Goal: Task Accomplishment & Management: Use online tool/utility

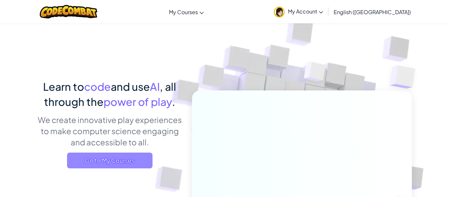
click at [79, 153] on span "Go to My Courses" at bounding box center [109, 160] width 85 height 16
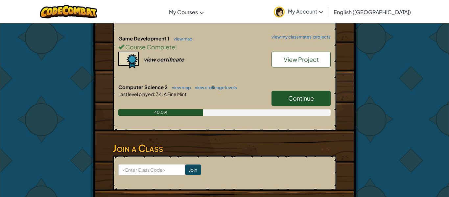
scroll to position [193, 0]
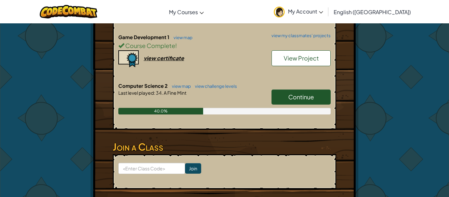
click at [276, 88] on h6 "Computer Science 2 view map view challenge levels" at bounding box center [224, 85] width 212 height 7
click at [276, 92] on link "Continue" at bounding box center [300, 96] width 59 height 15
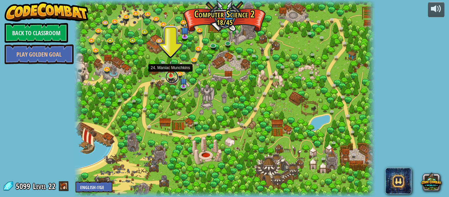
click at [171, 76] on link at bounding box center [171, 76] width 13 height 13
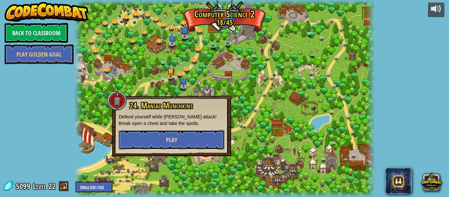
click at [174, 139] on span "Play" at bounding box center [171, 140] width 11 height 8
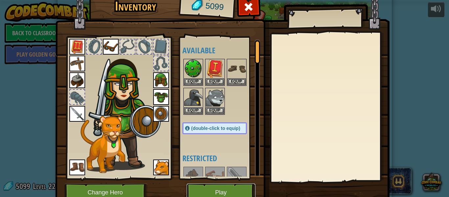
click at [191, 195] on button "Play" at bounding box center [221, 192] width 69 height 18
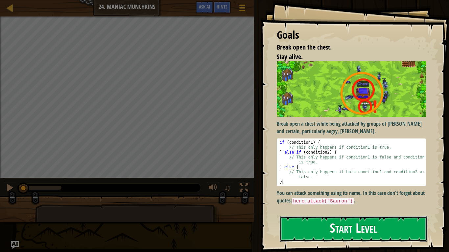
click at [332, 196] on button "Start Level" at bounding box center [353, 229] width 147 height 26
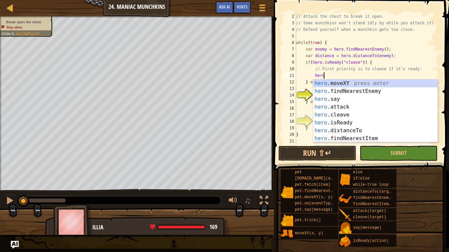
scroll to position [3, 4]
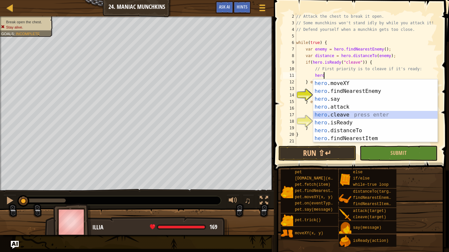
click at [325, 112] on div "hero .moveXY press enter hero .findNearestEnemy press enter hero .say press ent…" at bounding box center [375, 118] width 124 height 79
type textarea "hero.cleave(enemy);"
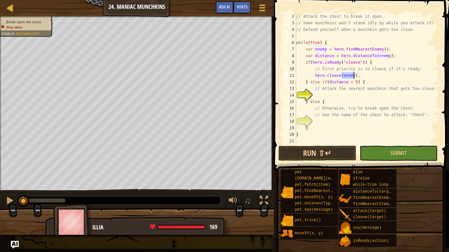
click at [345, 96] on div "// Attack the chest to break it open. // Some munchkins won't stand idly by whi…" at bounding box center [367, 85] width 144 height 145
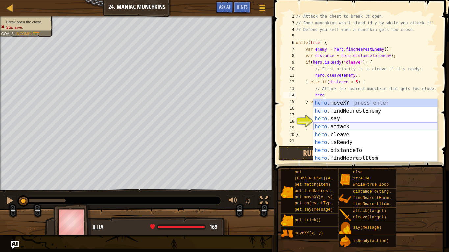
click at [318, 129] on div "hero .moveXY press enter hero .findNearestEnemy press enter hero .say press ent…" at bounding box center [375, 138] width 124 height 79
type textarea "hero.attack(enemy);"
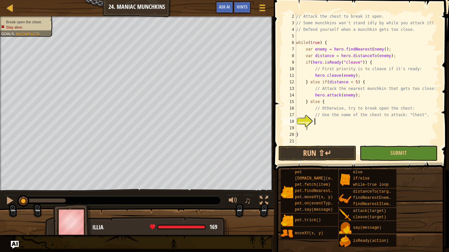
click at [316, 124] on div "// Attack the chest to break it open. // Some munchkins won't stand idly by whi…" at bounding box center [367, 85] width 144 height 145
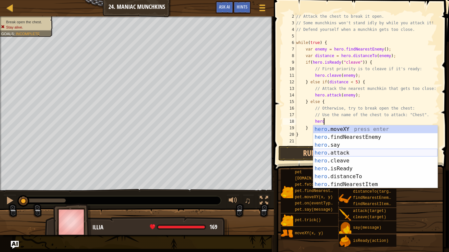
click at [324, 155] on div "hero .moveXY press enter hero .findNearestEnemy press enter hero .say press ent…" at bounding box center [375, 164] width 124 height 79
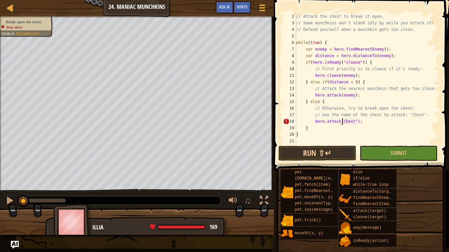
scroll to position [3, 7]
type textarea "hero.attack("Chest");"
click at [379, 152] on button "Submit" at bounding box center [398, 153] width 78 height 15
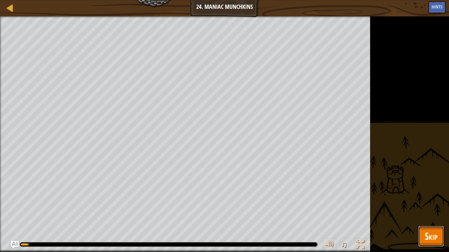
click at [423, 196] on button "Skip" at bounding box center [431, 236] width 26 height 21
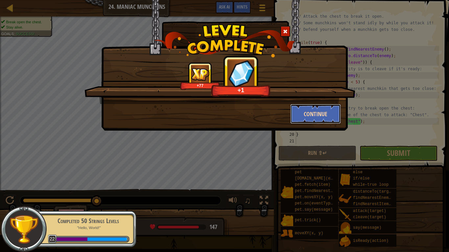
click at [314, 115] on button "Continue" at bounding box center [315, 114] width 51 height 20
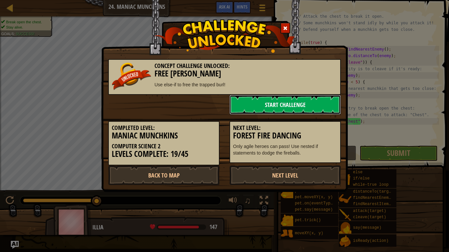
click at [310, 105] on link "Start Challenge" at bounding box center [284, 105] width 111 height 20
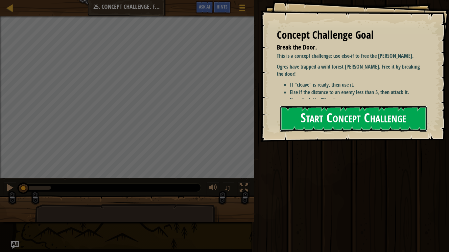
click at [345, 127] on button "Start Concept Challenge" at bounding box center [353, 119] width 147 height 26
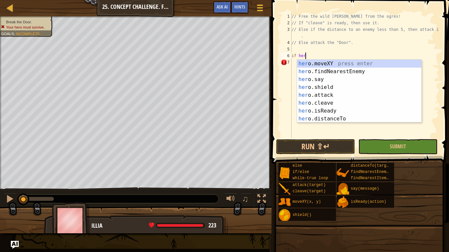
scroll to position [3, 2]
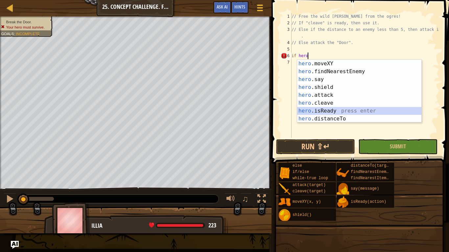
click at [312, 111] on div "hero .moveXY press enter hero .findNearestEnemy press enter hero .say press ent…" at bounding box center [359, 99] width 124 height 79
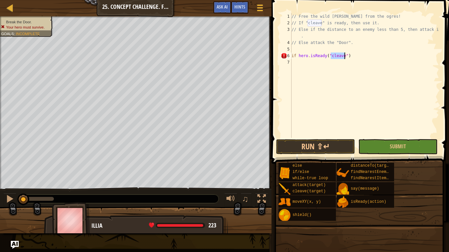
click at [356, 57] on div "// Free the wild [PERSON_NAME] from the ogres! // If "cleave" is ready, then us…" at bounding box center [364, 82] width 149 height 138
type textarea "if hero.isReady("cleave") {"
type textarea "}"
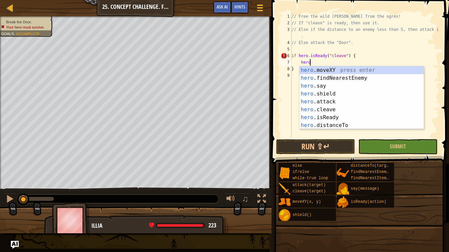
scroll to position [3, 3]
click at [323, 109] on div "hero .moveXY press enter hero .findNearestEnemy press enter hero .say press ent…" at bounding box center [361, 105] width 124 height 79
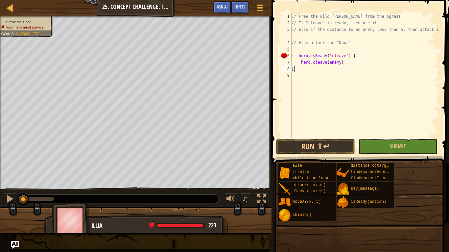
click at [348, 69] on div "// Free the wild [PERSON_NAME] from the ogres! // If "cleave" is ready, then us…" at bounding box center [364, 82] width 149 height 138
type textarea "}"
click at [332, 75] on div "// Free the wild [PERSON_NAME] from the ogres! // If "cleave" is ready, then us…" at bounding box center [364, 82] width 149 height 138
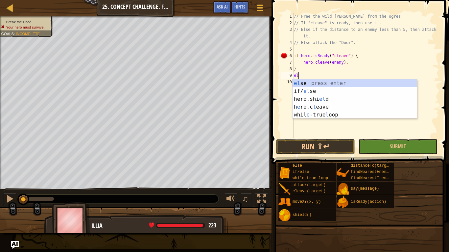
type textarea "else"
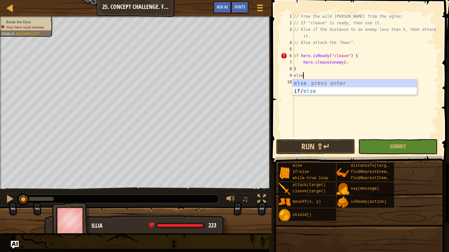
scroll to position [3, 1]
click at [340, 84] on div "else press enter if/ else press enter" at bounding box center [354, 95] width 124 height 32
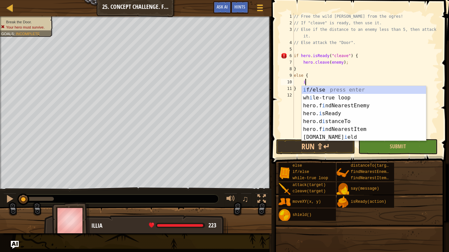
scroll to position [3, 2]
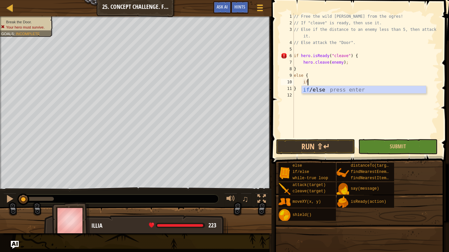
type textarea "i"
click at [296, 70] on div "// Free the wild [PERSON_NAME] from the ogres! // If "cleave" is ready, then us…" at bounding box center [365, 82] width 146 height 138
type textarea "}"
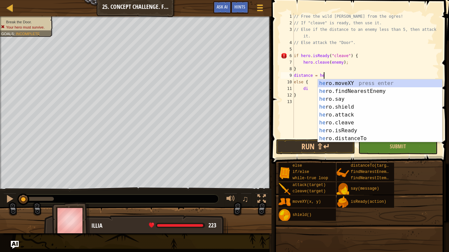
scroll to position [3, 5]
click at [328, 135] on div "hero .moveXY press enter hero .findNearestEnemy press enter hero .say press ent…" at bounding box center [380, 118] width 124 height 79
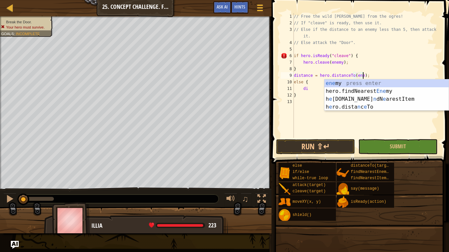
scroll to position [3, 11]
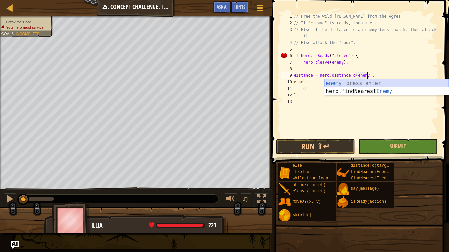
click at [335, 81] on div "enemy press enter hero.findNearest Enemy press enter" at bounding box center [386, 95] width 124 height 32
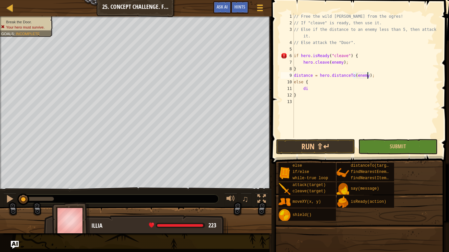
click at [307, 72] on div "// Free the wild [PERSON_NAME] from the ogres! // If "cleave" is ready, then us…" at bounding box center [365, 82] width 146 height 138
type textarea "}"
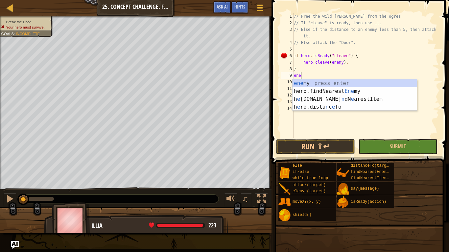
scroll to position [3, 1]
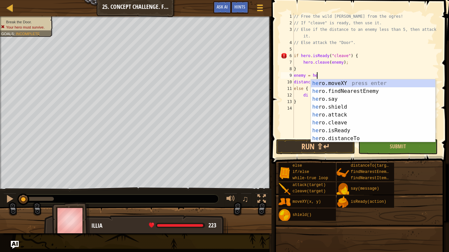
type textarea "enemy = hero"
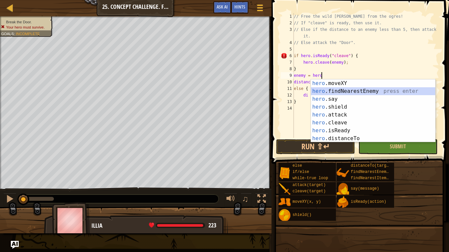
click at [315, 89] on div "hero .moveXY press enter hero .findNearestEnemy press enter hero .say press ent…" at bounding box center [373, 118] width 124 height 79
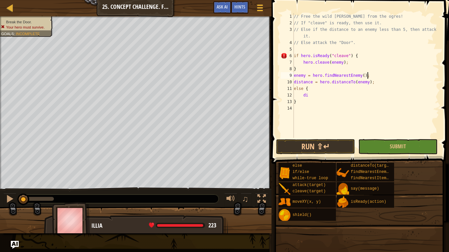
click at [313, 89] on div "// Free the wild [PERSON_NAME] from the ogres! // If "cleave" is ready, then us…" at bounding box center [365, 82] width 146 height 138
click at [309, 96] on div "// Free the wild [PERSON_NAME] from the ogres! // If "cleave" is ready, then us…" at bounding box center [365, 82] width 146 height 138
type textarea "d"
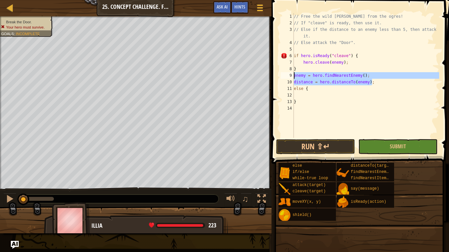
drag, startPoint x: 373, startPoint y: 84, endPoint x: 282, endPoint y: 78, distance: 91.8
click at [282, 78] on div "1 2 3 4 5 6 7 8 9 10 11 12 13 14 // Free the wild [PERSON_NAME] from the ogres!…" at bounding box center [359, 75] width 160 height 125
type textarea "enemy = hero.findNearestEnemy(); distance = hero.distanceTo(enemy);"
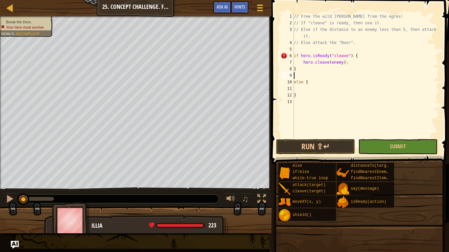
type textarea "}"
click at [295, 52] on div "// Free the wild [PERSON_NAME] from the ogres! // If "cleave" is ready, then us…" at bounding box center [365, 82] width 146 height 138
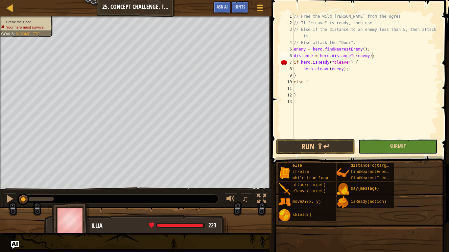
click at [385, 143] on button "Submit" at bounding box center [397, 146] width 79 height 15
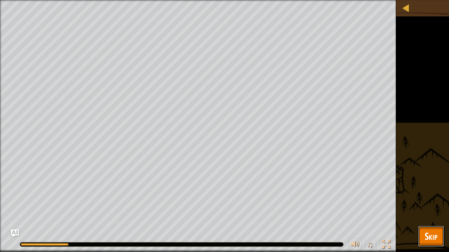
click at [435, 196] on span "Skip" at bounding box center [430, 236] width 13 height 13
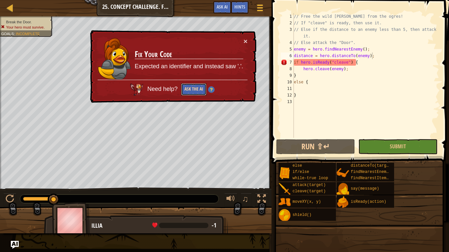
click at [197, 95] on button "Ask the AI" at bounding box center [193, 89] width 25 height 12
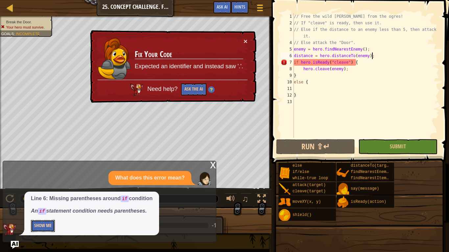
click at [40, 196] on button "Show Me" at bounding box center [43, 226] width 24 height 12
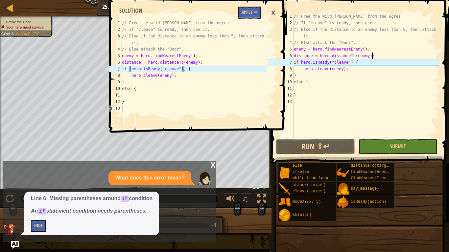
click at [301, 61] on div "// Free the wild [PERSON_NAME] from the ogres! // If "cleave" is ready, then us…" at bounding box center [365, 82] width 146 height 138
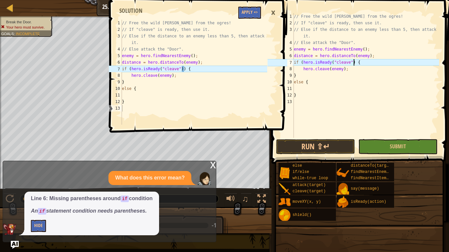
scroll to position [3, 9]
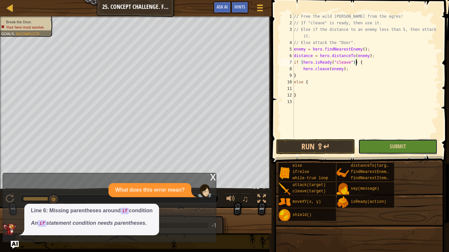
click at [368, 148] on button "Submit" at bounding box center [397, 146] width 79 height 15
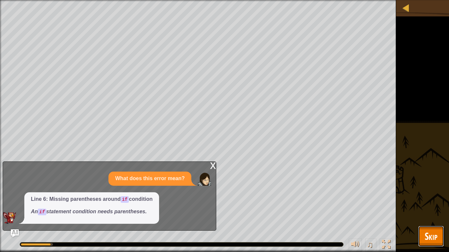
click at [438, 196] on button "Skip" at bounding box center [431, 236] width 26 height 21
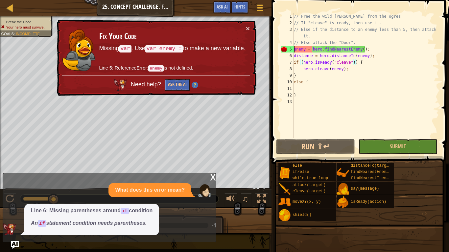
click at [294, 50] on div "// Free the wild [PERSON_NAME] from the ogres! // If "cleave" is ready, then us…" at bounding box center [365, 82] width 146 height 138
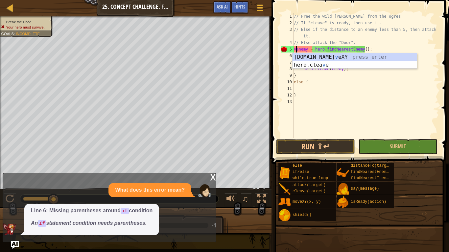
scroll to position [3, 1]
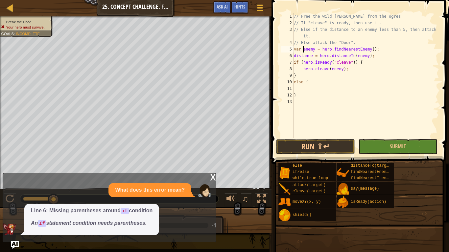
click at [294, 56] on div "// Free the wild [PERSON_NAME] from the ogres! // If "cleave" is ready, then us…" at bounding box center [365, 82] width 146 height 138
type textarea "var distance = hero.distanceTo(enemy);"
click at [367, 142] on button "Submit" at bounding box center [397, 146] width 79 height 15
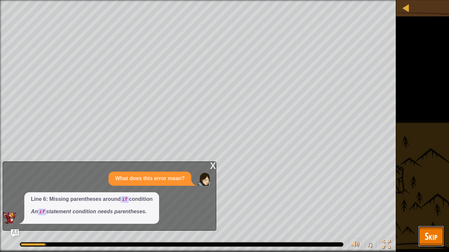
click at [428, 196] on span "Skip" at bounding box center [430, 236] width 13 height 13
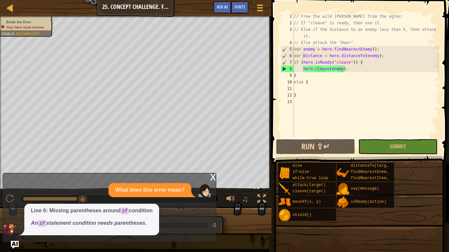
click at [303, 90] on div "// Free the wild [PERSON_NAME] from the ogres! // If "cleave" is ready, then us…" at bounding box center [365, 82] width 146 height 138
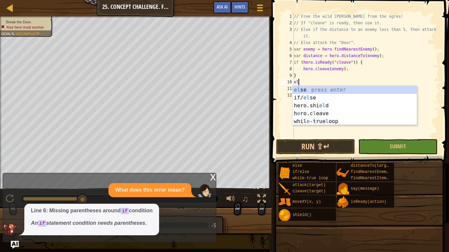
type textarea "e"
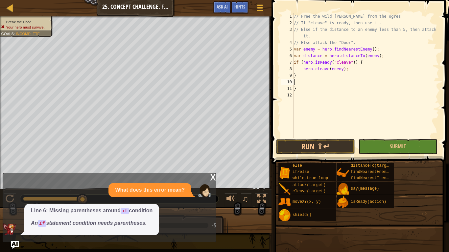
type textarea "}"
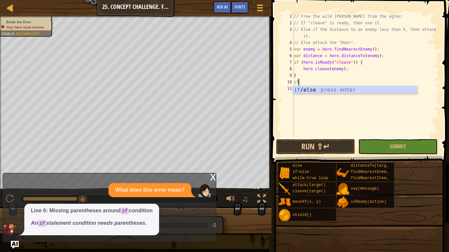
scroll to position [3, 0]
type textarea "i"
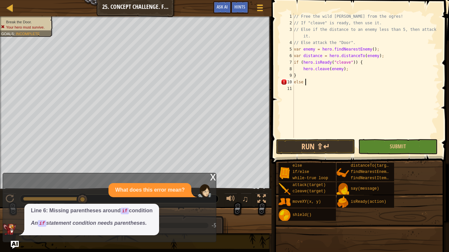
type textarea "else {"
type textarea "if (distance < 5) {"
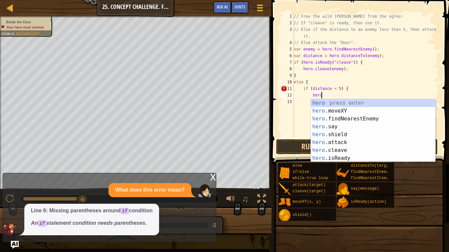
scroll to position [3, 4]
click at [330, 140] on div "hero press enter hero .moveXY press enter hero .findNearestEnemy press enter he…" at bounding box center [373, 138] width 124 height 79
type textarea "hero.attack(enemy);"
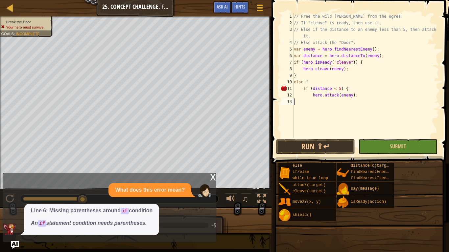
click at [362, 100] on div "// Free the wild [PERSON_NAME] from the ogres! // If "cleave" is ready, then us…" at bounding box center [365, 82] width 146 height 138
click at [354, 101] on div "// Free the wild [PERSON_NAME] from the ogres! // If "cleave" is ready, then us…" at bounding box center [365, 82] width 146 height 138
click at [366, 98] on div "// Free the wild [PERSON_NAME] from the ogres! // If "cleave" is ready, then us…" at bounding box center [365, 82] width 146 height 138
type textarea "hero.attack(enemy);"
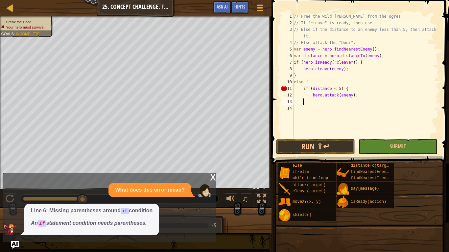
type textarea "}"
click at [361, 147] on button "Submit" at bounding box center [397, 146] width 79 height 15
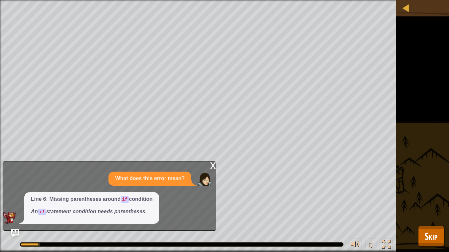
click at [215, 168] on div "x" at bounding box center [213, 165] width 6 height 7
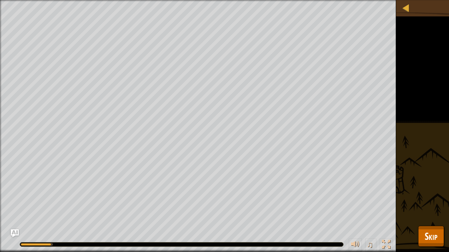
click at [445, 196] on div "Break the Door. Your hero must survive. Goals : Running... ♫ Illia 223 x: 34 y:…" at bounding box center [224, 126] width 449 height 252
click at [435, 196] on span "Skip" at bounding box center [430, 236] width 13 height 13
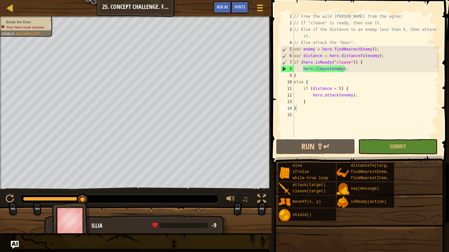
click at [305, 110] on div "// Free the wild [PERSON_NAME] from the ogres! // If "cleave" is ready, then us…" at bounding box center [365, 82] width 146 height 138
click at [302, 110] on div "// Free the wild [PERSON_NAME] from the ogres! // If "cleave" is ready, then us…" at bounding box center [365, 82] width 146 height 138
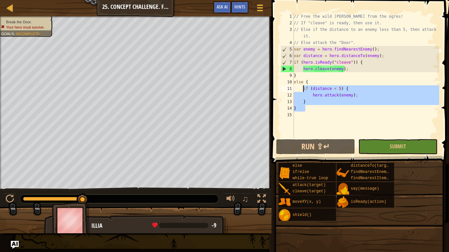
drag, startPoint x: 312, startPoint y: 110, endPoint x: 303, endPoint y: 89, distance: 22.8
click at [303, 89] on div "// Free the wild [PERSON_NAME] from the ogres! // If "cleave" is ready, then us…" at bounding box center [365, 82] width 146 height 138
type textarea "if (distance < 5) { hero.attack(enemy);"
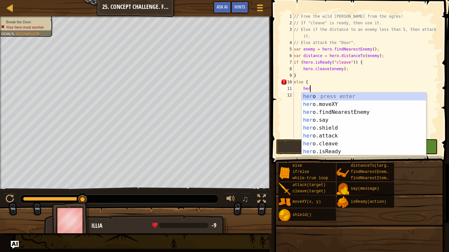
scroll to position [3, 2]
click at [324, 133] on div "hero press enter hero .moveXY press enter hero .findNearestEnemy press enter he…" at bounding box center [364, 132] width 124 height 79
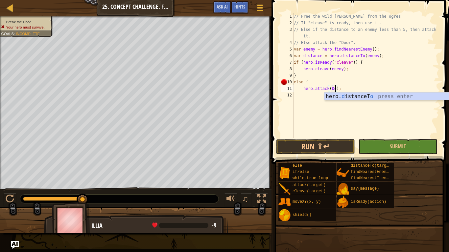
type textarea "hero.attack(Door);"
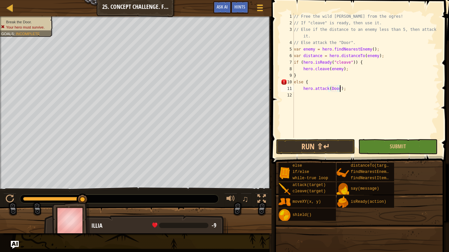
scroll to position [3, 7]
click at [307, 96] on div "// Free the wild [PERSON_NAME] from the ogres! // If "cleave" is ready, then us…" at bounding box center [365, 82] width 146 height 138
click at [372, 147] on button "Submit" at bounding box center [397, 146] width 79 height 15
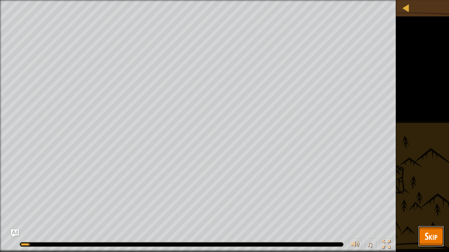
click at [433, 196] on span "Skip" at bounding box center [430, 236] width 13 height 13
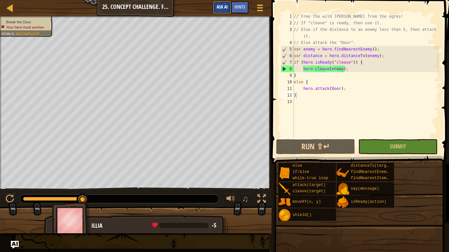
click at [220, 9] on span "Ask AI" at bounding box center [221, 7] width 11 height 6
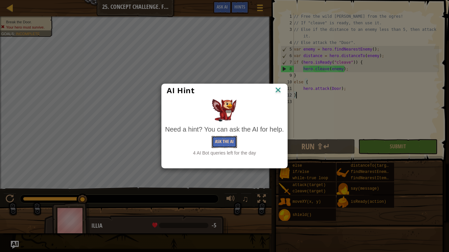
click at [222, 144] on button "Ask the AI" at bounding box center [224, 142] width 25 height 12
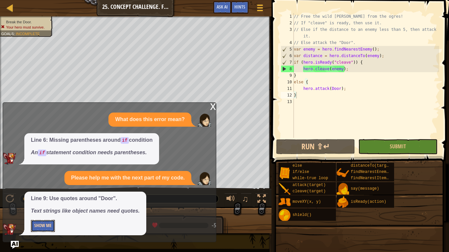
click at [32, 196] on button "Show Me" at bounding box center [43, 226] width 24 height 12
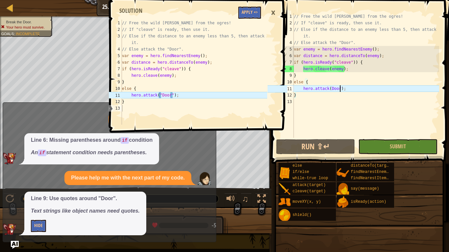
click at [340, 89] on div "// Free the wild [PERSON_NAME] from the ogres! // If "cleave" is ready, then us…" at bounding box center [365, 82] width 146 height 138
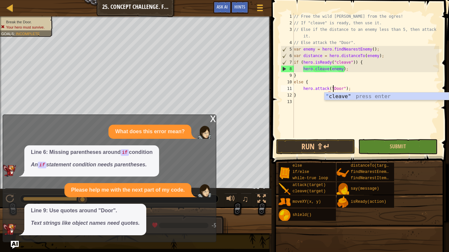
scroll to position [3, 6]
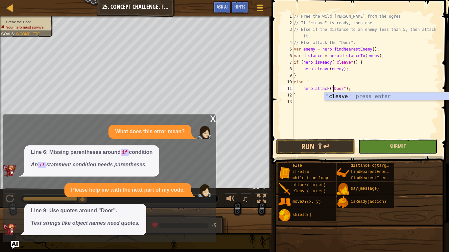
click at [374, 142] on button "Submit" at bounding box center [397, 146] width 79 height 15
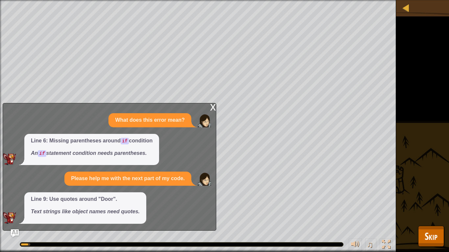
click at [212, 105] on div "x" at bounding box center [213, 106] width 6 height 7
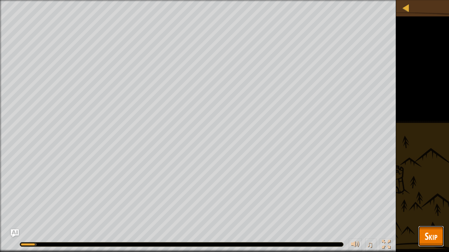
click at [429, 196] on button "Skip" at bounding box center [431, 236] width 26 height 21
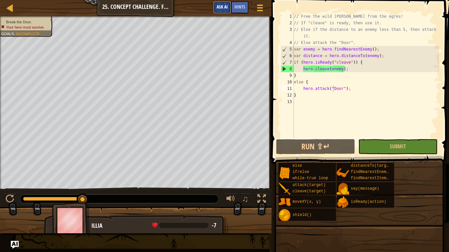
click at [222, 12] on button "Ask AI" at bounding box center [222, 7] width 18 height 12
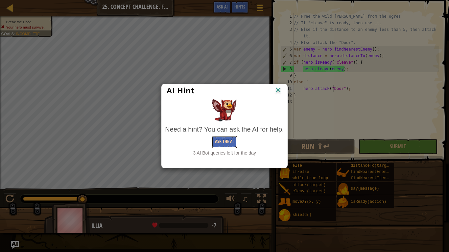
click at [219, 144] on button "Ask the AI" at bounding box center [224, 142] width 25 height 12
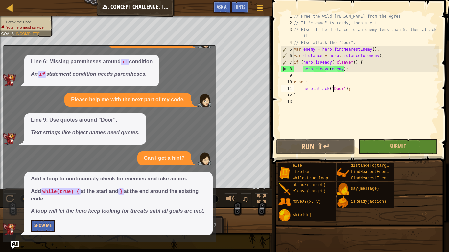
scroll to position [22, 0]
click at [49, 196] on button "Show Me" at bounding box center [43, 226] width 24 height 12
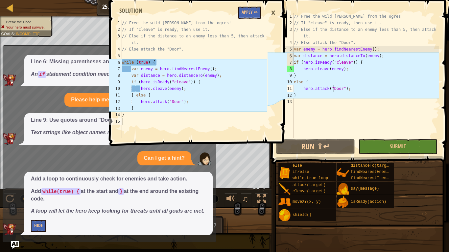
scroll to position [3, 0]
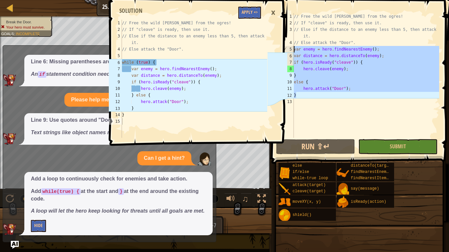
drag, startPoint x: 297, startPoint y: 92, endPoint x: 294, endPoint y: 47, distance: 45.4
click at [294, 47] on div "// Free the wild [PERSON_NAME] from the ogres! // If "cleave" is ready, then us…" at bounding box center [365, 82] width 146 height 138
type textarea "var enemy = hero.findNearestEnemy(); var distance = hero.distanceTo(enemy);"
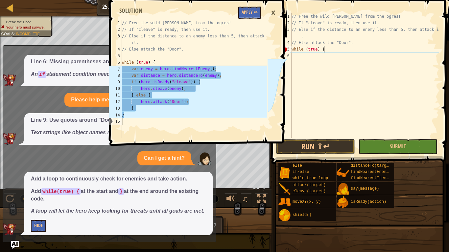
scroll to position [3, 4]
type textarea "while (true) {"
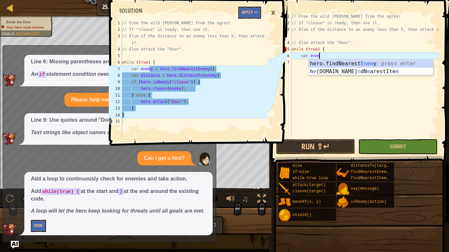
scroll to position [3, 4]
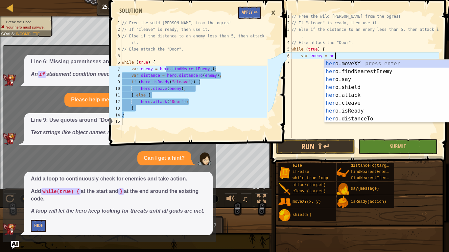
type textarea "var enemy = hero"
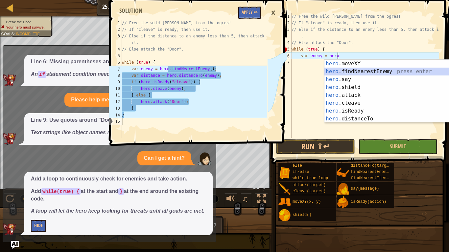
click at [337, 71] on div "hero .moveXY press enter hero .findNearestEnemy press enter hero .say press ent…" at bounding box center [386, 99] width 124 height 79
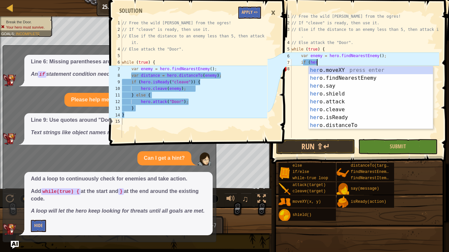
scroll to position [3, 4]
click at [320, 115] on div "hero .moveXY press enter hero .findNearestEnemy press enter hero .say press ent…" at bounding box center [370, 105] width 124 height 79
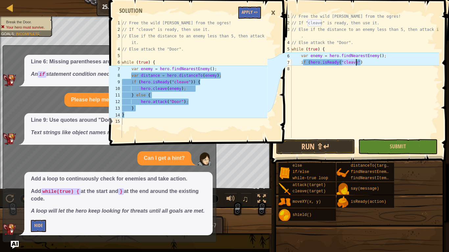
click at [383, 56] on div "// Free the wild [PERSON_NAME] from the ogres! // If "cleave" is ready, then us…" at bounding box center [364, 82] width 149 height 138
type textarea "var enemy = hero.findNearestEnemy();"
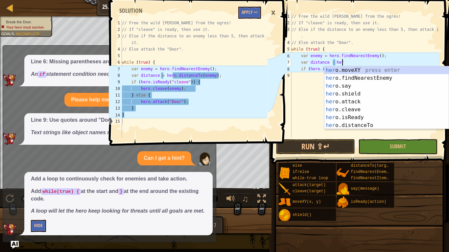
scroll to position [3, 7]
type textarea "var distance - hero"
click at [329, 80] on div "hero .moveXY press enter hero .findNearestEnemy press enter hero .say press ent…" at bounding box center [386, 105] width 124 height 79
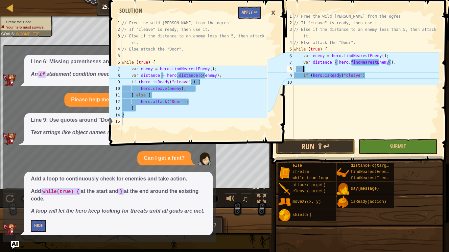
scroll to position [3, 1]
click at [336, 64] on div "// Free the wild [PERSON_NAME] from the ogres! // If "cleave" is ready, then us…" at bounding box center [365, 82] width 146 height 138
drag, startPoint x: 394, startPoint y: 63, endPoint x: 338, endPoint y: 62, distance: 56.2
click at [338, 62] on div "// Free the wild [PERSON_NAME] from the ogres! // If "cleave" is ready, then us…" at bounding box center [365, 82] width 146 height 138
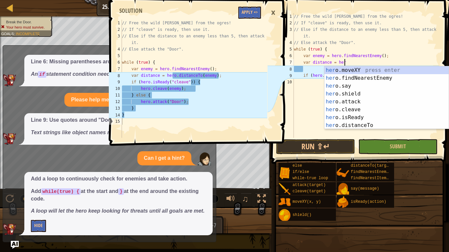
scroll to position [3, 7]
click at [330, 124] on div "hero .moveXY press enter hero .findNearestEnemy press enter hero .say press ent…" at bounding box center [386, 105] width 124 height 79
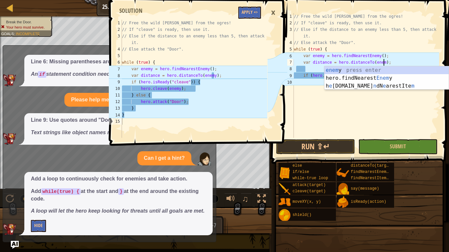
scroll to position [3, 13]
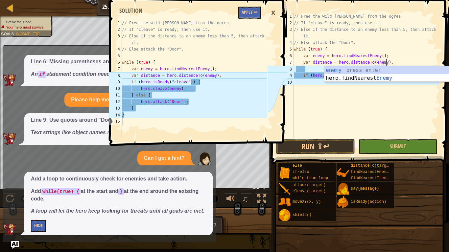
click at [392, 62] on div "// Free the wild [PERSON_NAME] from the ogres! // If "cleave" is ready, then us…" at bounding box center [365, 82] width 146 height 138
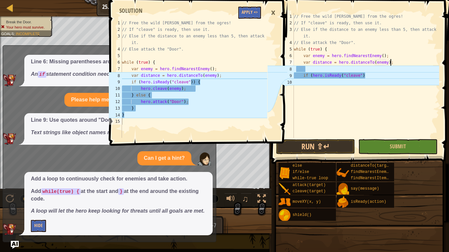
click at [365, 75] on div "// Free the wild [PERSON_NAME] from the ogres! // If "cleave" is ready, then us…" at bounding box center [365, 82] width 146 height 138
type textarea "if (hero.isReady("cleave")) {"
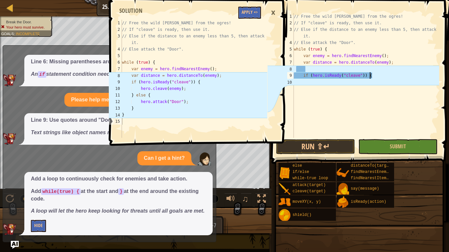
scroll to position [3, 11]
click at [351, 71] on div "// Free the wild [PERSON_NAME] from the ogres! // If "cleave" is ready, then us…" at bounding box center [365, 82] width 146 height 138
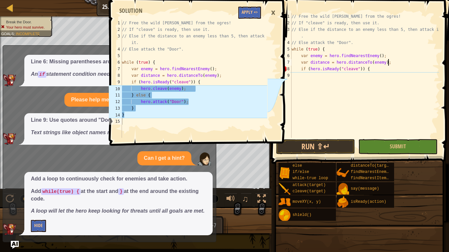
click at [387, 68] on div "// Free the wild [PERSON_NAME] from the ogres! // If "cleave" is ready, then us…" at bounding box center [364, 82] width 149 height 138
type textarea "if (hero.isReady("cleave")) {"
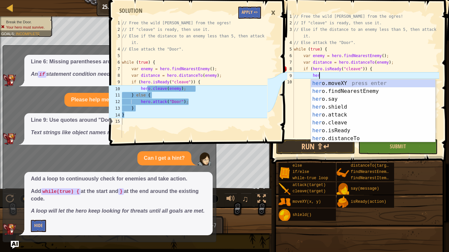
scroll to position [3, 4]
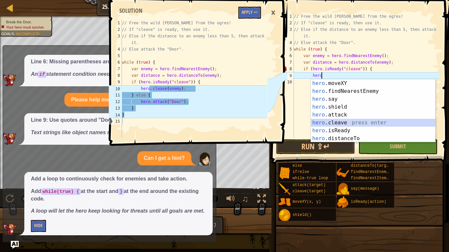
click at [340, 122] on div "hero .moveXY press enter hero .findNearestEnemy press enter hero .say press ent…" at bounding box center [373, 118] width 124 height 79
type textarea "hero.cleave(enemy);"
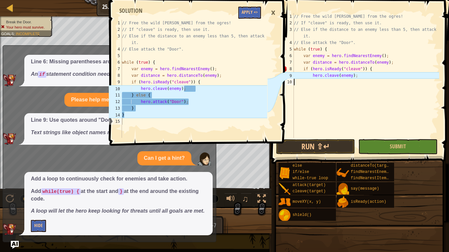
click at [363, 79] on div "// Free the wild [PERSON_NAME] from the ogres! // If "cleave" is ready, then us…" at bounding box center [365, 82] width 146 height 138
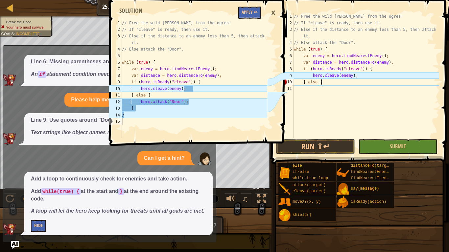
type textarea "} else {"
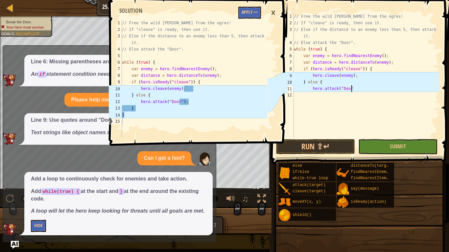
scroll to position [3, 8]
type textarea "hero.attack("Door");"
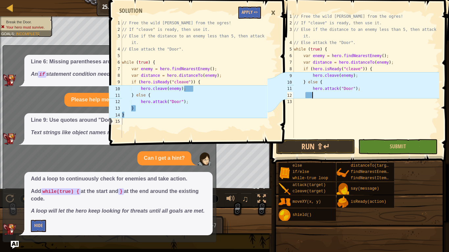
scroll to position [3, 2]
type textarea "}"
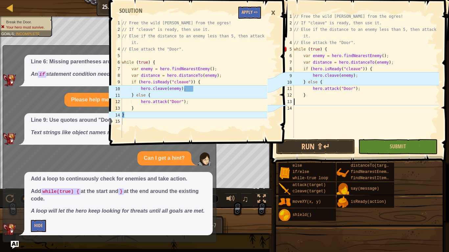
scroll to position [3, 0]
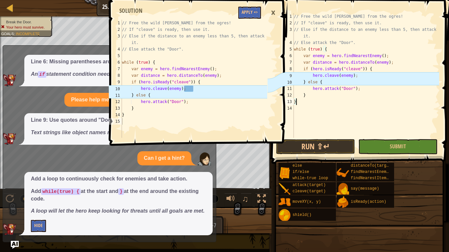
click at [360, 76] on div "// Free the wild [PERSON_NAME] from the ogres! // If "cleave" is ready, then us…" at bounding box center [365, 82] width 146 height 138
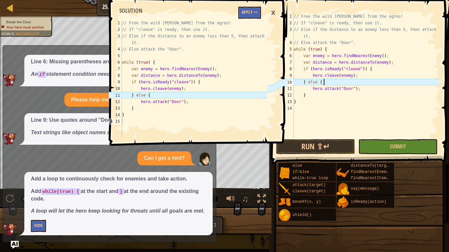
click at [336, 85] on div "// Free the wild [PERSON_NAME] from the ogres! // If "cleave" is ready, then us…" at bounding box center [365, 82] width 146 height 138
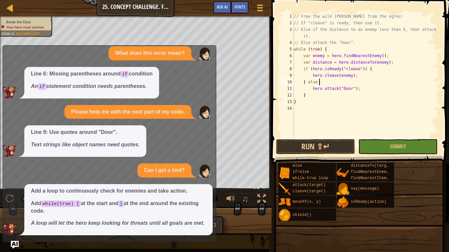
type textarea "} else {"
click at [383, 146] on button "Submit" at bounding box center [397, 146] width 79 height 15
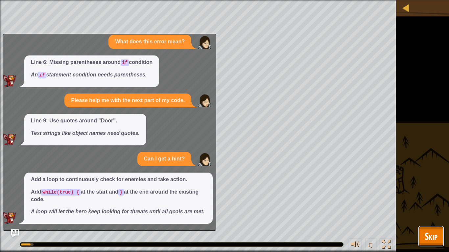
click at [426, 196] on span "Skip" at bounding box center [430, 236] width 13 height 13
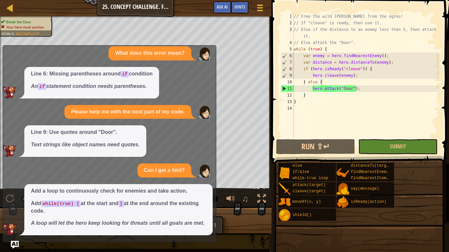
click at [10, 196] on div "Map Computer Science 2 25. Concept Challenge. Free [PERSON_NAME] Game Menu Done…" at bounding box center [224, 126] width 449 height 252
click at [14, 196] on img "Ask AI" at bounding box center [15, 245] width 9 height 9
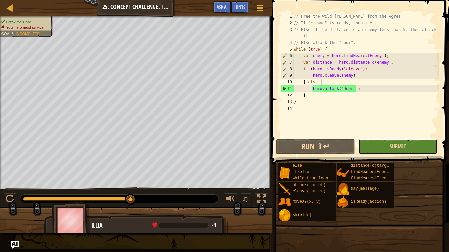
click at [373, 146] on button "Submit" at bounding box center [397, 146] width 79 height 15
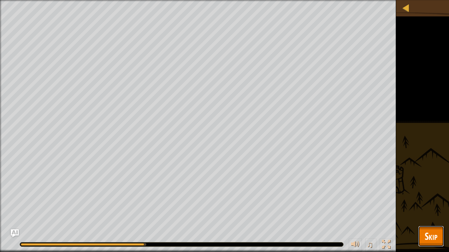
click at [433, 196] on span "Skip" at bounding box center [430, 236] width 13 height 13
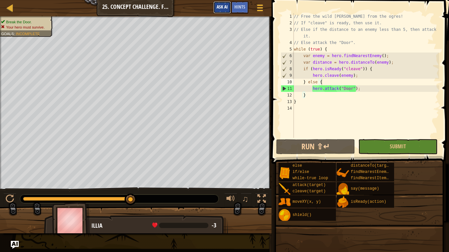
click at [219, 9] on span "Ask AI" at bounding box center [221, 7] width 11 height 6
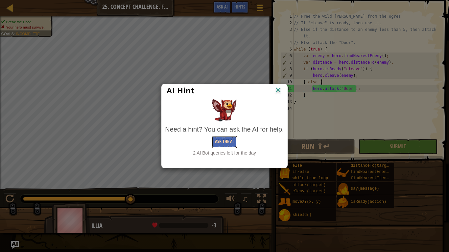
click at [224, 139] on button "Ask the AI" at bounding box center [224, 142] width 25 height 12
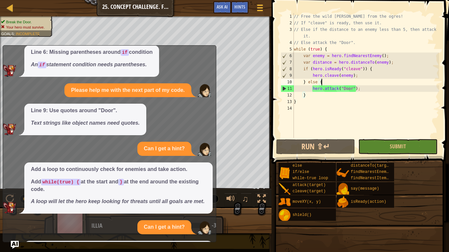
scroll to position [101, 0]
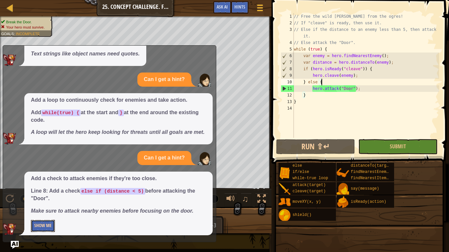
click at [36, 196] on button "Show Me" at bounding box center [43, 226] width 24 height 12
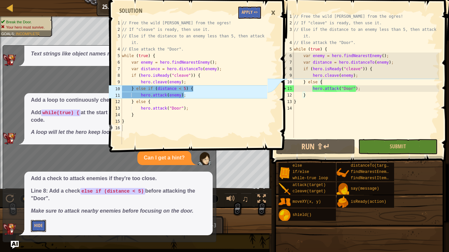
scroll to position [88, 0]
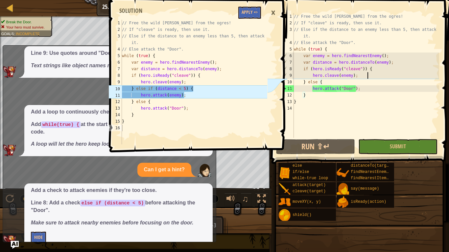
click at [372, 73] on div "// Free the wild [PERSON_NAME] from the ogres! // If "cleave" is ready, then us…" at bounding box center [365, 82] width 146 height 138
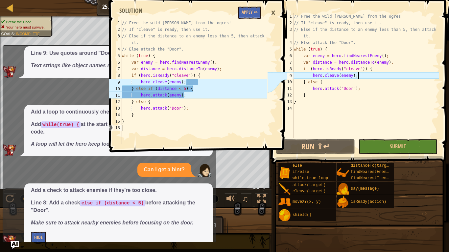
type textarea "hero.cleave(enemy);"
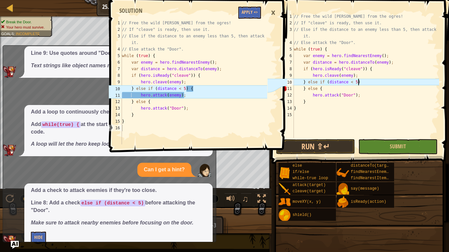
scroll to position [3, 9]
type textarea "} else if (distance < 5) {"
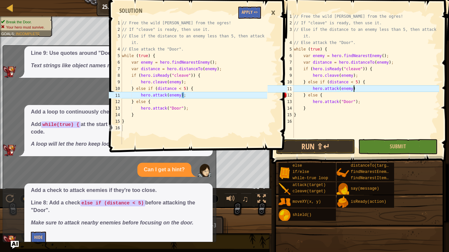
scroll to position [3, 9]
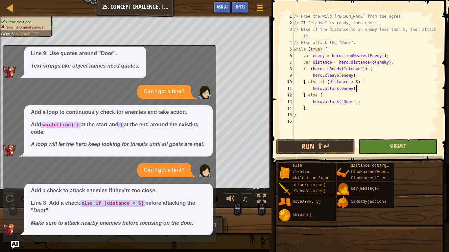
type textarea "hero.attack(enemy);"
click at [393, 147] on span "Submit" at bounding box center [398, 146] width 16 height 7
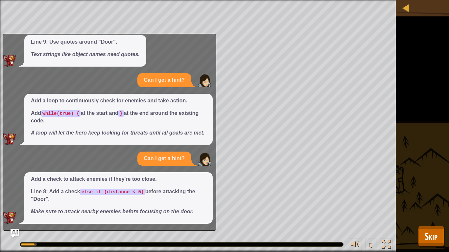
click at [17, 196] on img "Ask AI" at bounding box center [15, 233] width 9 height 9
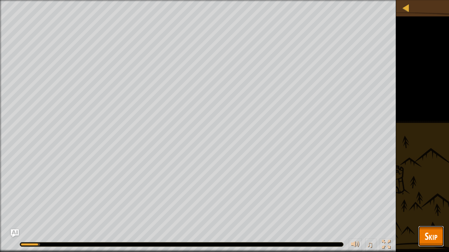
click at [418, 196] on button "Skip" at bounding box center [431, 236] width 26 height 21
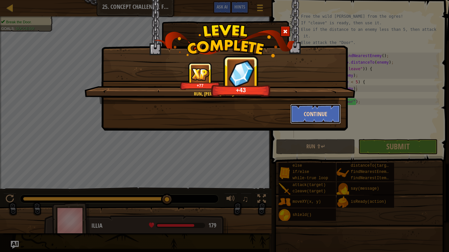
click at [311, 116] on button "Continue" at bounding box center [315, 114] width 51 height 20
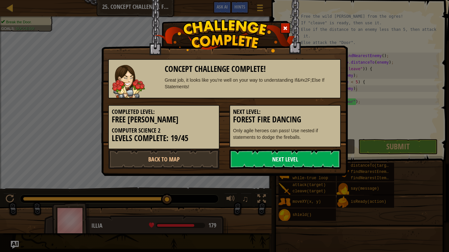
click at [292, 163] on link "Next Level" at bounding box center [284, 159] width 111 height 20
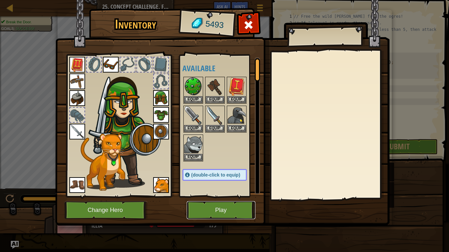
click at [217, 196] on button "Play" at bounding box center [221, 210] width 69 height 18
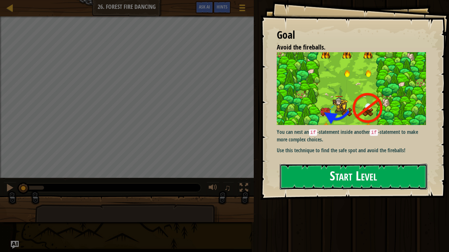
click at [315, 176] on button "Start Level" at bounding box center [353, 177] width 147 height 26
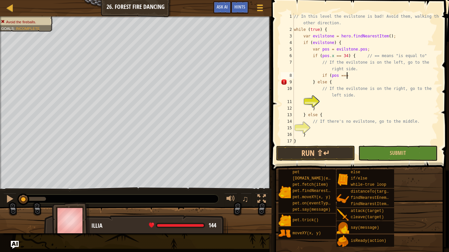
scroll to position [3, 7]
drag, startPoint x: 346, startPoint y: 77, endPoint x: 323, endPoint y: 75, distance: 23.1
click at [323, 75] on div "// In this level the evilstone is bad! Avoid them, walking the other direction.…" at bounding box center [365, 88] width 146 height 151
type textarea "i"
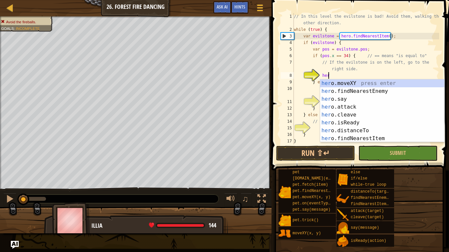
scroll to position [3, 5]
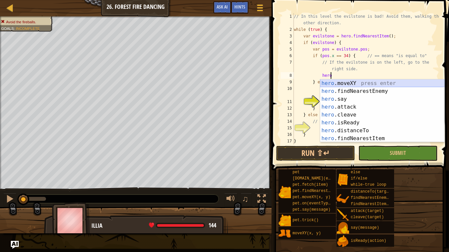
click at [399, 84] on div "hero .moveXY press enter hero .findNearestEnemy press enter hero .say press ent…" at bounding box center [382, 118] width 124 height 79
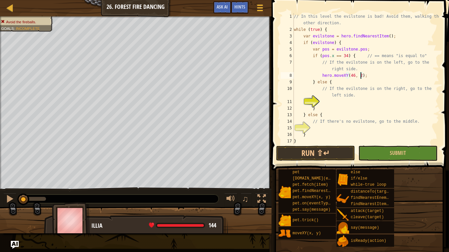
scroll to position [3, 10]
click at [322, 105] on div "// In this level the evilstone is bad! Avoid them, walking the other direction.…" at bounding box center [365, 88] width 146 height 151
type textarea "}"
click at [325, 102] on div "// In this level the evilstone is bad! Avoid them, walking the other direction.…" at bounding box center [365, 88] width 146 height 151
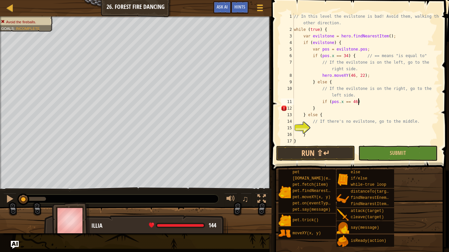
scroll to position [3, 9]
type textarea "if (pos.x == 46) {"
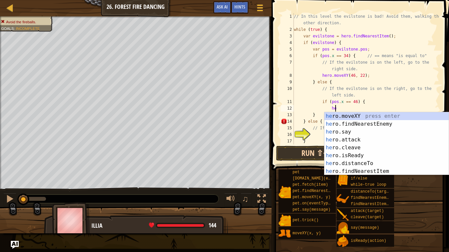
scroll to position [3, 6]
click at [331, 116] on div "hero .moveXY press enter hero .findNearestEnemy press enter hero .say press ent…" at bounding box center [386, 151] width 124 height 79
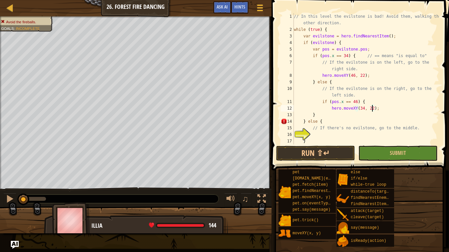
scroll to position [3, 11]
type textarea "hero.moveXY(34, 22);"
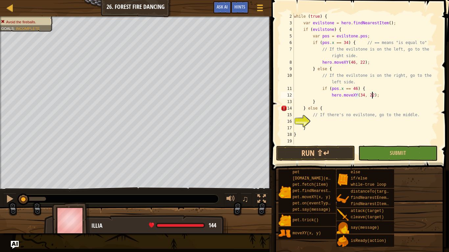
scroll to position [13, 0]
click at [336, 123] on div "while ( true ) { var evilstone = hero . findNearestItem ( ) ; if ( evilstone ) …" at bounding box center [365, 85] width 146 height 145
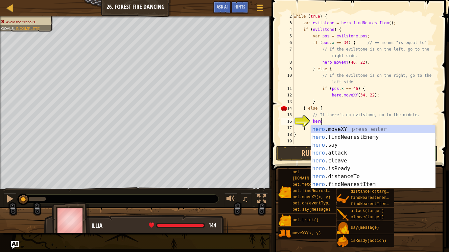
scroll to position [3, 4]
click at [334, 126] on div "hero .moveXY press enter hero .findNearestEnemy press enter hero .say press ent…" at bounding box center [373, 164] width 124 height 79
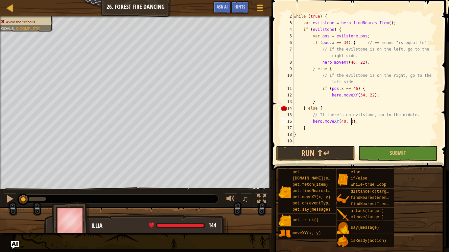
scroll to position [3, 9]
click at [374, 160] on button "Submit" at bounding box center [397, 153] width 79 height 15
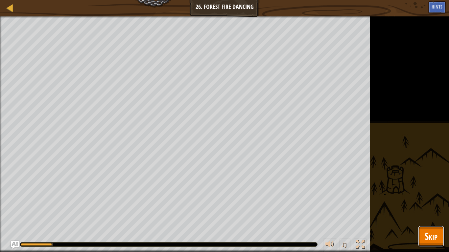
click at [427, 196] on button "Skip" at bounding box center [431, 236] width 26 height 21
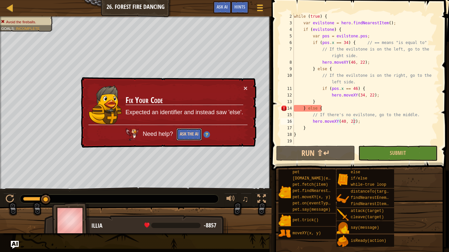
click at [191, 138] on button "Ask the AI" at bounding box center [188, 134] width 25 height 12
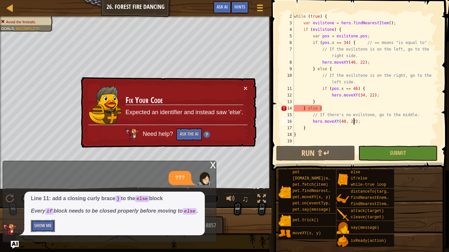
click at [42, 196] on button "Show Me" at bounding box center [43, 226] width 24 height 12
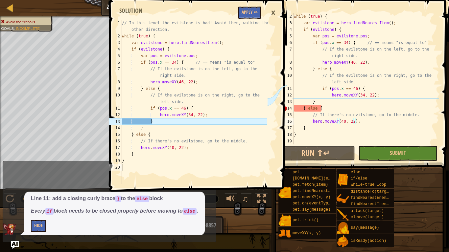
click at [310, 102] on div "while ( true ) { var evilstone = hero . findNearestItem ( ) ; if ( evilstone ) …" at bounding box center [365, 85] width 146 height 145
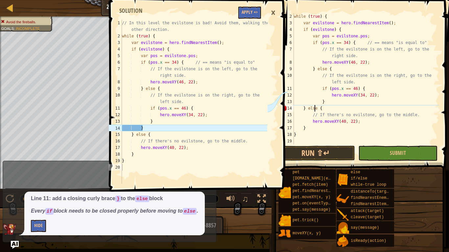
click at [348, 103] on div "while ( true ) { var evilstone = hero . findNearestItem ( ) ; if ( evilstone ) …" at bounding box center [365, 85] width 146 height 145
type textarea "}"
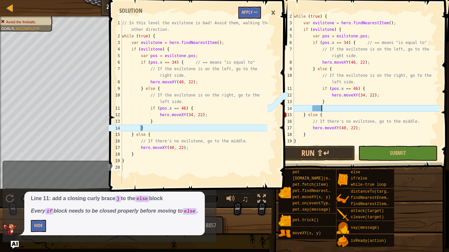
scroll to position [3, 2]
type textarea "}"
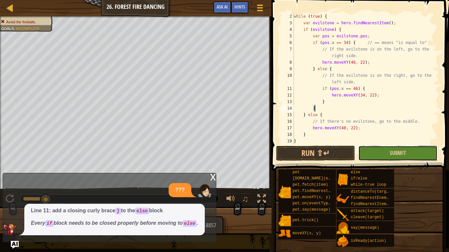
click at [390, 158] on button "Submit" at bounding box center [397, 153] width 79 height 15
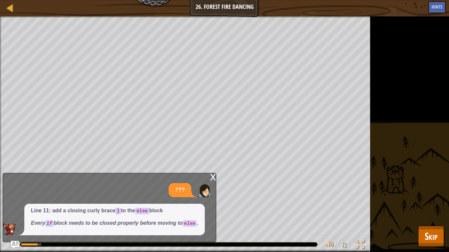
click at [211, 178] on div "x" at bounding box center [213, 176] width 6 height 7
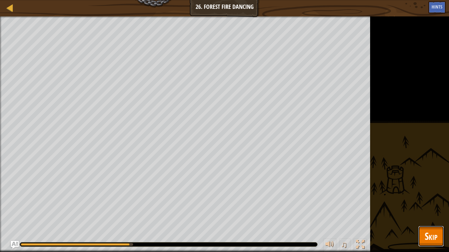
click at [421, 196] on button "Skip" at bounding box center [431, 236] width 26 height 21
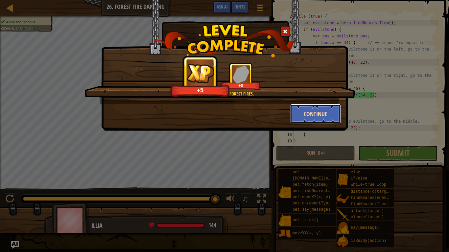
click at [312, 114] on button "Continue" at bounding box center [315, 114] width 51 height 20
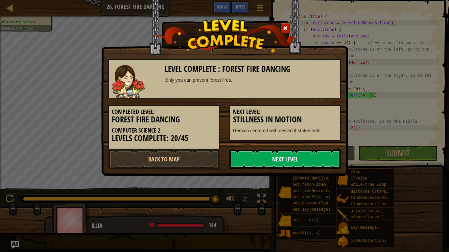
click at [270, 158] on link "Next Level" at bounding box center [284, 159] width 111 height 20
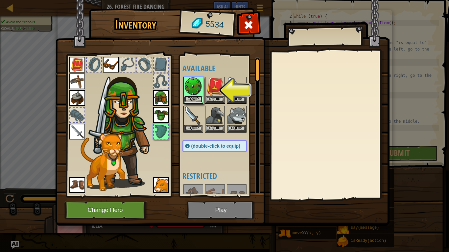
click at [189, 98] on button "Equip" at bounding box center [193, 99] width 18 height 7
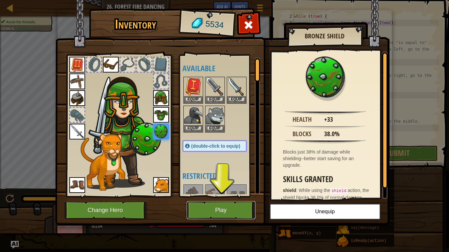
click at [207, 196] on button "Play" at bounding box center [221, 210] width 69 height 18
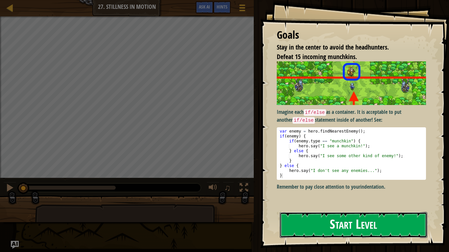
click at [330, 196] on button "Start Level" at bounding box center [353, 225] width 147 height 26
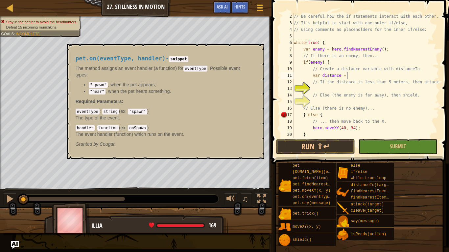
scroll to position [3, 9]
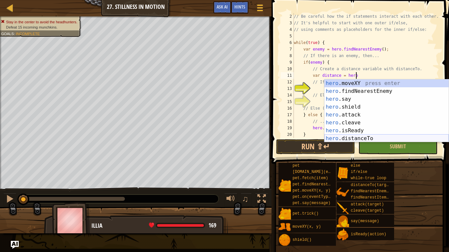
click at [341, 137] on div "hero .moveXY press enter hero .findNearestEnemy press enter hero .say press ent…" at bounding box center [386, 118] width 124 height 79
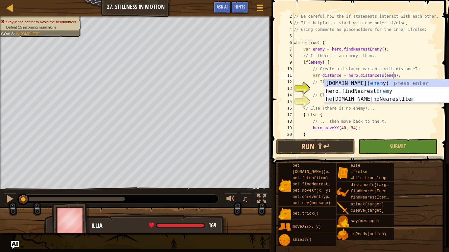
type textarea "var distance = hero.distanceTo(enemy);"
click at [312, 90] on div "// Be careful how the if statements interact with each other. // It's helpful t…" at bounding box center [365, 82] width 146 height 138
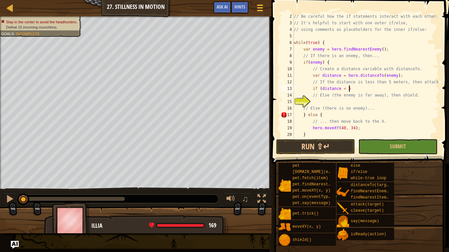
scroll to position [3, 8]
type textarea "if (distance < 5) {"
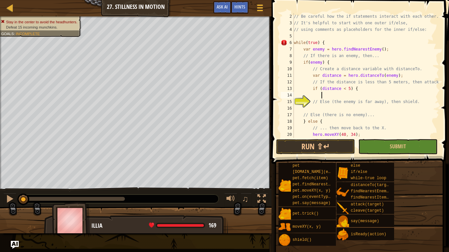
scroll to position [3, 4]
type textarea "j"
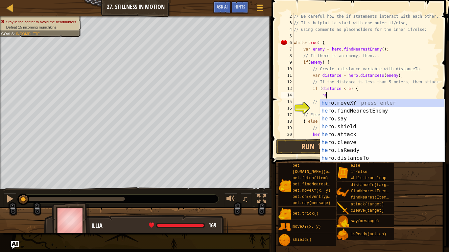
scroll to position [3, 5]
click at [337, 131] on div "hero .moveXY press enter hero .findNearestEnemy press enter hero .say press ent…" at bounding box center [382, 138] width 124 height 79
type textarea "hero.attack(enemy);"
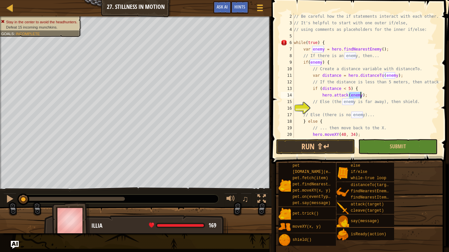
click at [377, 97] on div "// Be careful how the if statements interact with each other. // It's helpful t…" at bounding box center [365, 82] width 146 height 138
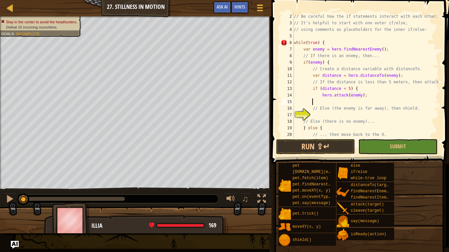
type textarea "}"
click at [313, 117] on div "// Be careful how the if statements interact with each other. // It's helpful t…" at bounding box center [365, 82] width 146 height 138
click at [318, 103] on div "// Be careful how the if statements interact with each other. // It's helpful t…" at bounding box center [365, 82] width 146 height 138
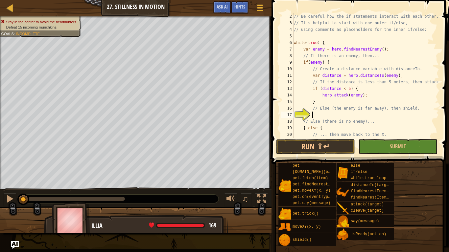
type textarea "}"
click at [316, 115] on div "// Be careful how the if statements interact with each other. // It's helpful t…" at bounding box center [365, 82] width 146 height 138
type textarea "{"
click at [315, 115] on div "// Be careful how the if statements interact with each other. // It's helpful t…" at bounding box center [365, 82] width 146 height 138
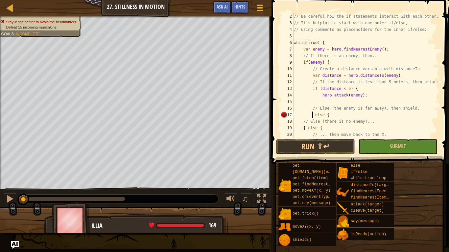
type textarea "} else {"
click at [334, 115] on div "// Be careful how the if statements interact with each other. // It's helpful t…" at bounding box center [365, 82] width 146 height 138
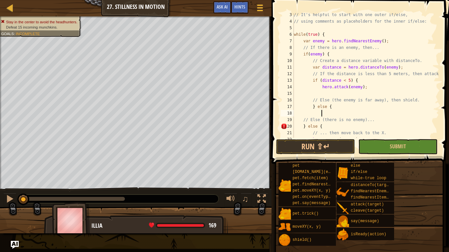
scroll to position [15, 0]
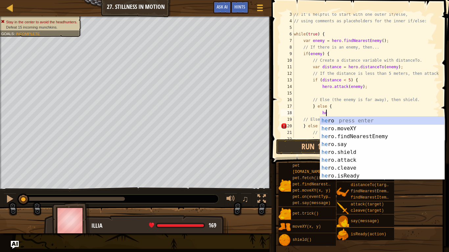
type textarea "hero"
click at [327, 154] on div "hero press enter hero .moveXY press enter hero .findNearestEnemy press enter he…" at bounding box center [382, 156] width 124 height 79
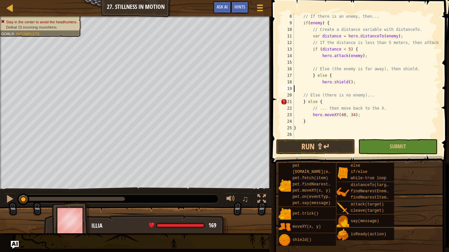
scroll to position [3, 0]
type textarea "hero.shield();"
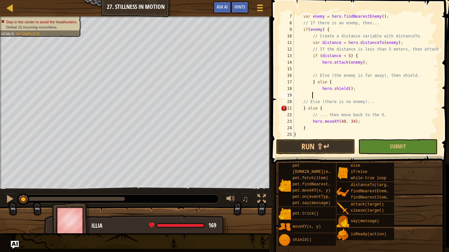
scroll to position [3, 3]
type textarea "}"
click at [366, 149] on button "Submit" at bounding box center [397, 146] width 79 height 15
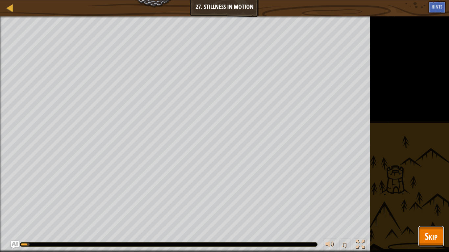
click at [435, 196] on span "Skip" at bounding box center [430, 236] width 13 height 13
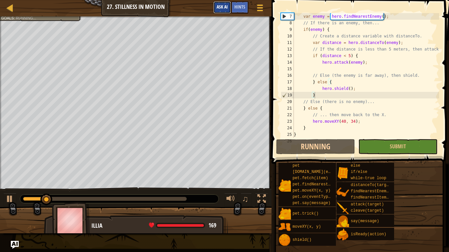
click at [222, 6] on span "Ask AI" at bounding box center [221, 7] width 11 height 6
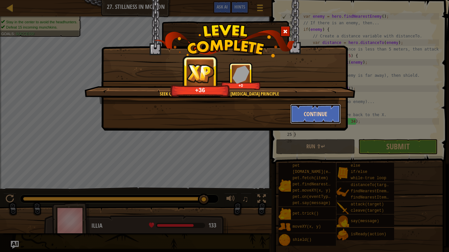
click at [297, 121] on button "Continue" at bounding box center [315, 114] width 51 height 20
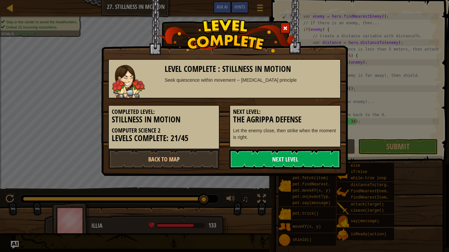
click at [240, 164] on link "Next Level" at bounding box center [284, 159] width 111 height 20
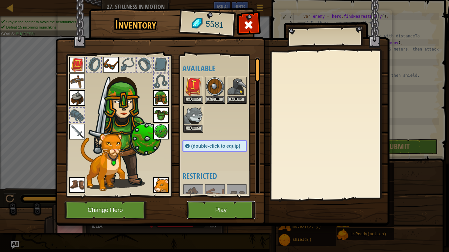
click at [205, 196] on button "Play" at bounding box center [221, 210] width 69 height 18
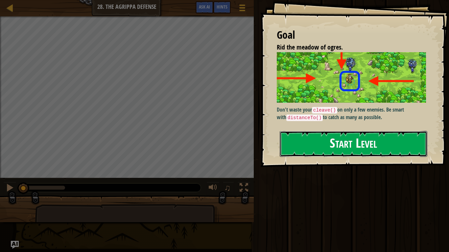
click at [302, 131] on button "Start Level" at bounding box center [353, 144] width 147 height 26
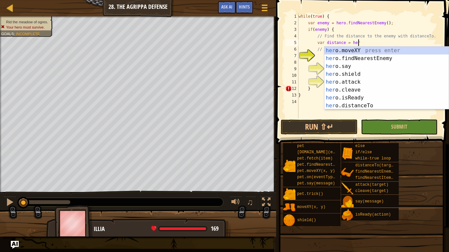
scroll to position [3, 9]
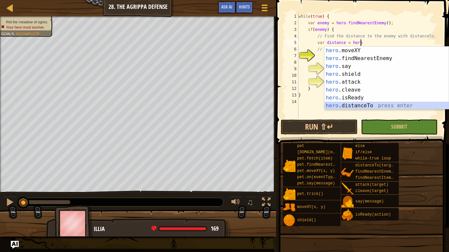
click at [335, 104] on div "hero .moveXY press enter hero .findNearestEnemy press enter hero .say press ent…" at bounding box center [386, 86] width 124 height 79
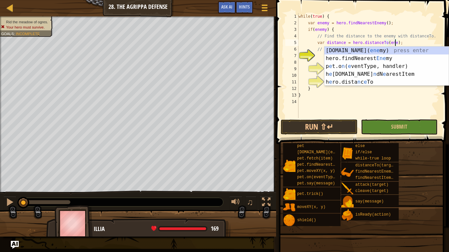
scroll to position [3, 15]
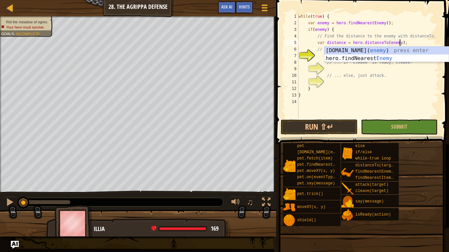
click at [337, 31] on div "while ( true ) { var enemy = hero . findNearestEnemy ( ) ; if ( enemy ) { // Fi…" at bounding box center [368, 72] width 142 height 118
type textarea "if(enemy) {"
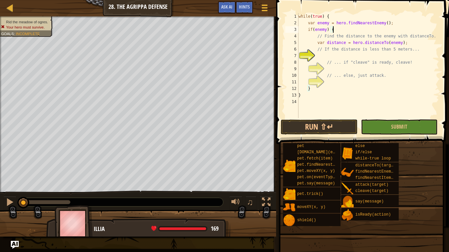
scroll to position [3, 5]
click at [326, 57] on div "while ( true ) { var enemy = hero . findNearestEnemy ( ) ; if ( enemy ) { // Fi…" at bounding box center [368, 72] width 142 height 118
type textarea "if (distance < 5) {"
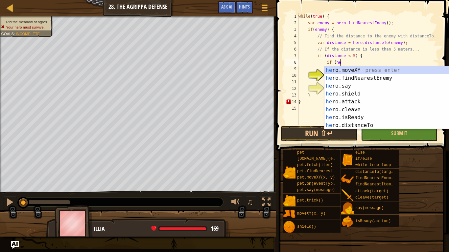
scroll to position [3, 6]
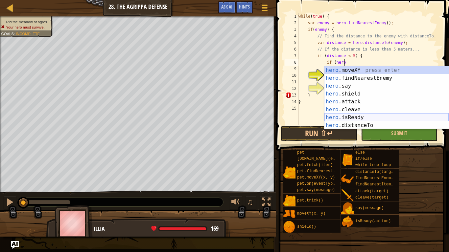
click at [350, 119] on div "hero .moveXY press enter hero .findNearestEnemy press enter hero .say press ent…" at bounding box center [386, 105] width 124 height 79
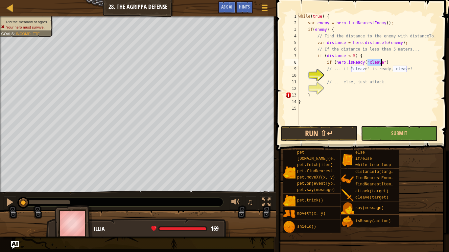
click at [388, 63] on div "while ( true ) { var enemy = hero . findNearestEnemy ( ) ; if ( enemy ) { // Fi…" at bounding box center [368, 75] width 142 height 125
type textarea "if (hero.isReady("cleave") {"
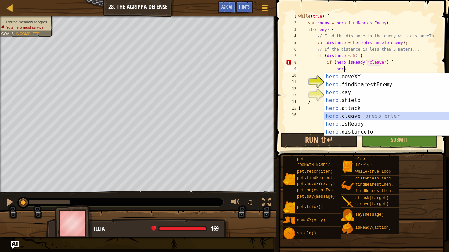
click at [362, 115] on div "hero .moveXY press enter hero .findNearestEnemy press enter hero .say press ent…" at bounding box center [386, 112] width 124 height 79
type textarea "hero.cleave(enemy);"
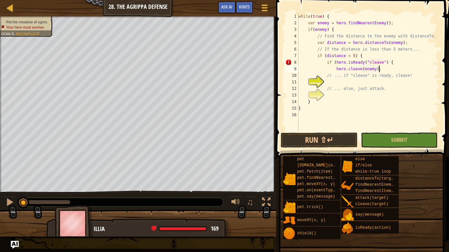
click at [388, 70] on div "while ( true ) { var enemy = hero . findNearestEnemy ( ) ; if ( enemy ) { // Fi…" at bounding box center [368, 78] width 142 height 131
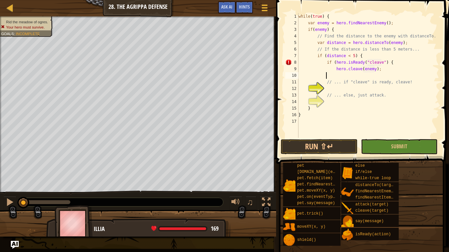
type textarea "}"
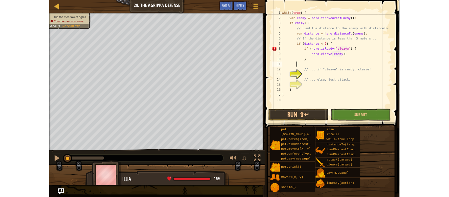
scroll to position [3, 3]
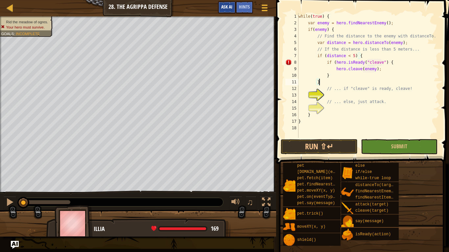
type textarea "}"
click at [227, 3] on button "Ask AI" at bounding box center [227, 7] width 18 height 12
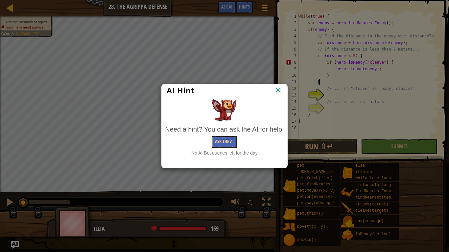
click at [238, 139] on div "Ask the AI" at bounding box center [224, 142] width 119 height 12
click at [234, 140] on button "Ask the AI" at bounding box center [224, 142] width 25 height 12
